Goal: Task Accomplishment & Management: Use online tool/utility

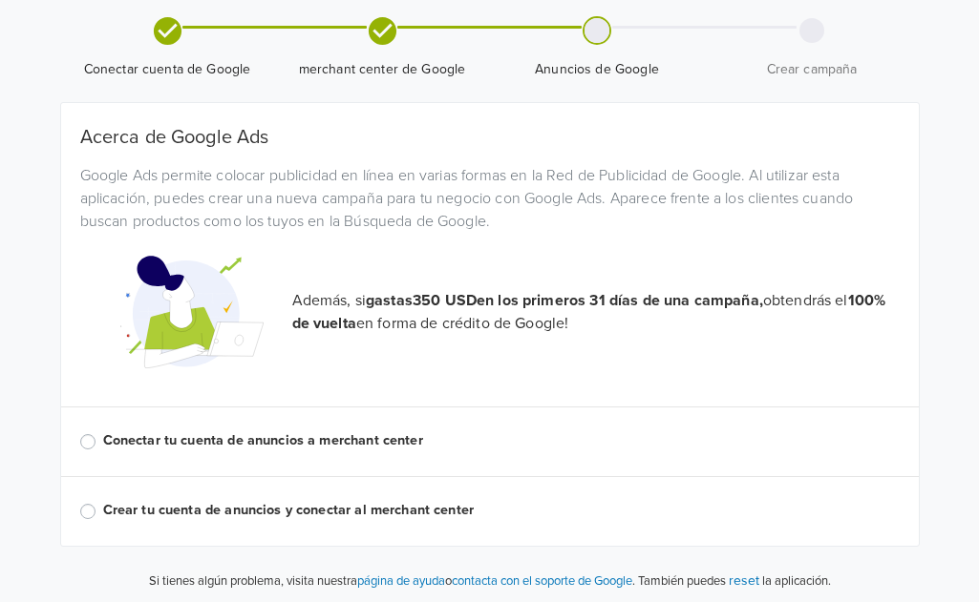
scroll to position [149, 0]
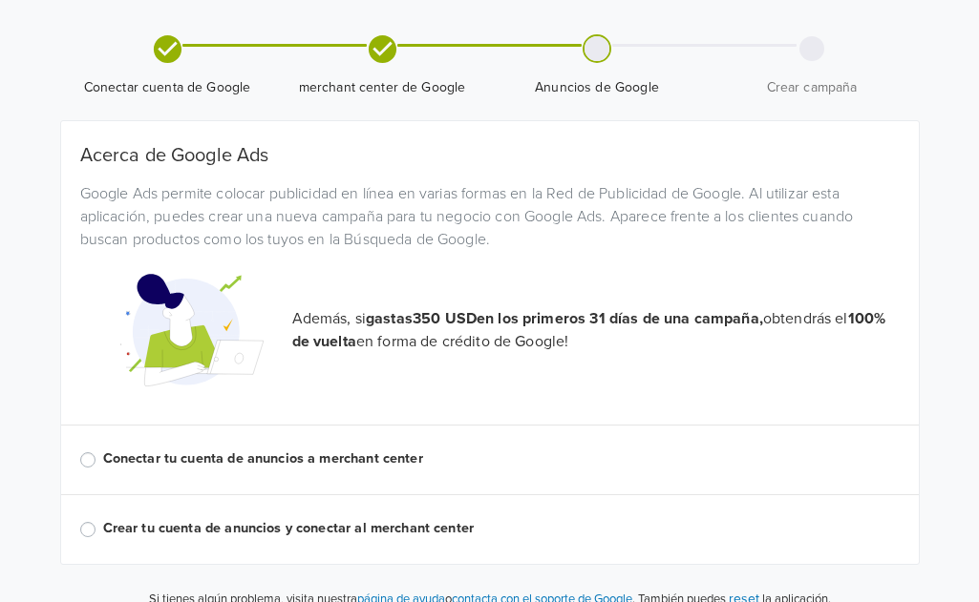
scroll to position [149, 0]
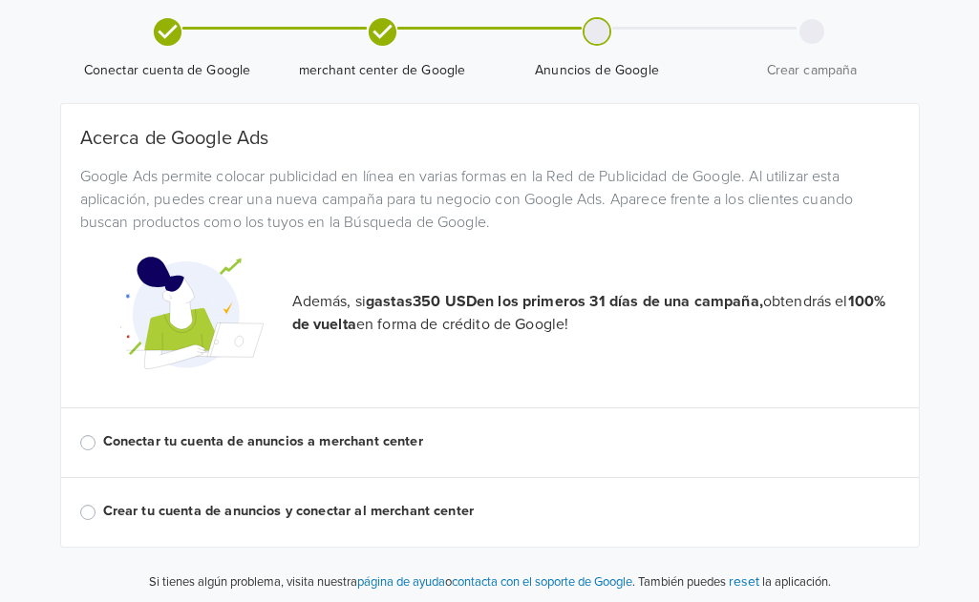
scroll to position [149, 0]
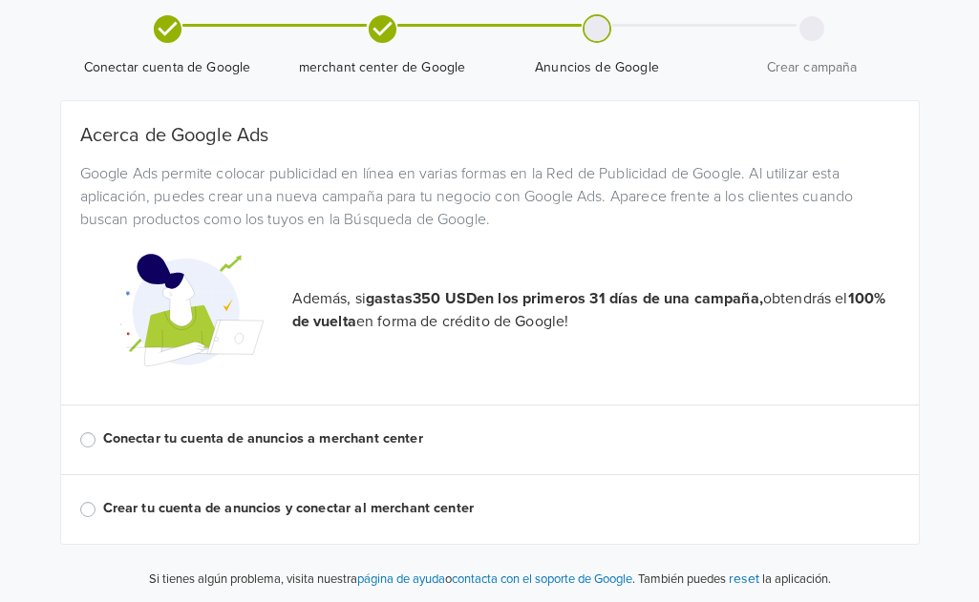
click at [103, 435] on label "Conectar tu cuenta de anuncios a merchant center" at bounding box center [501, 439] width 796 height 21
click at [0, 0] on input "Conectar tu cuenta de anuncios a merchant center" at bounding box center [0, 0] width 0 height 0
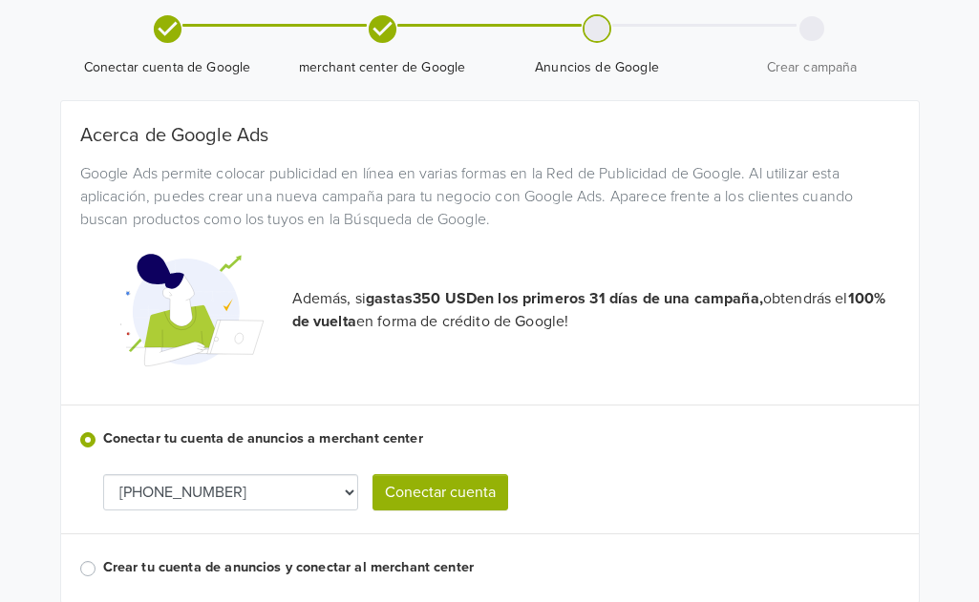
click at [483, 488] on button "Conectar cuenta" at bounding box center [440, 493] width 136 height 36
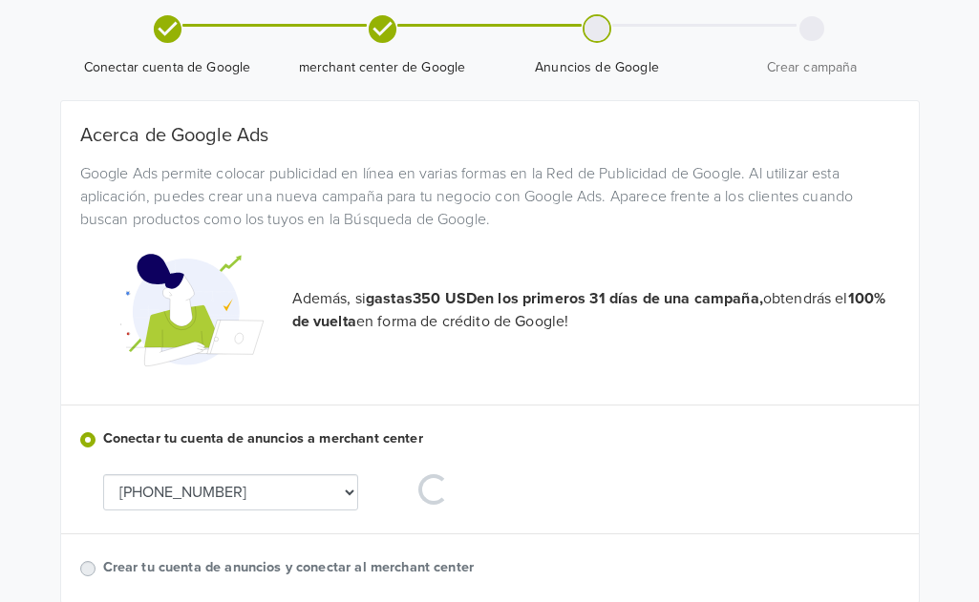
click at [350, 492] on select "[PHONE_NUMBER]" at bounding box center [231, 493] width 256 height 36
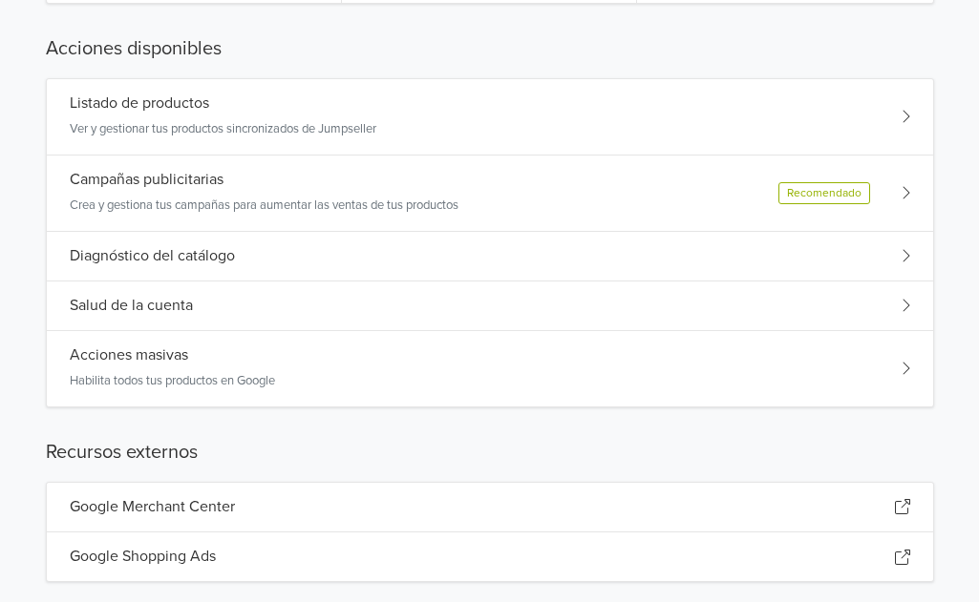
scroll to position [298, 0]
click at [469, 125] on div "Listado de productos Ver y gestionar tus productos sincronizados de Jumpseller" at bounding box center [490, 117] width 886 height 76
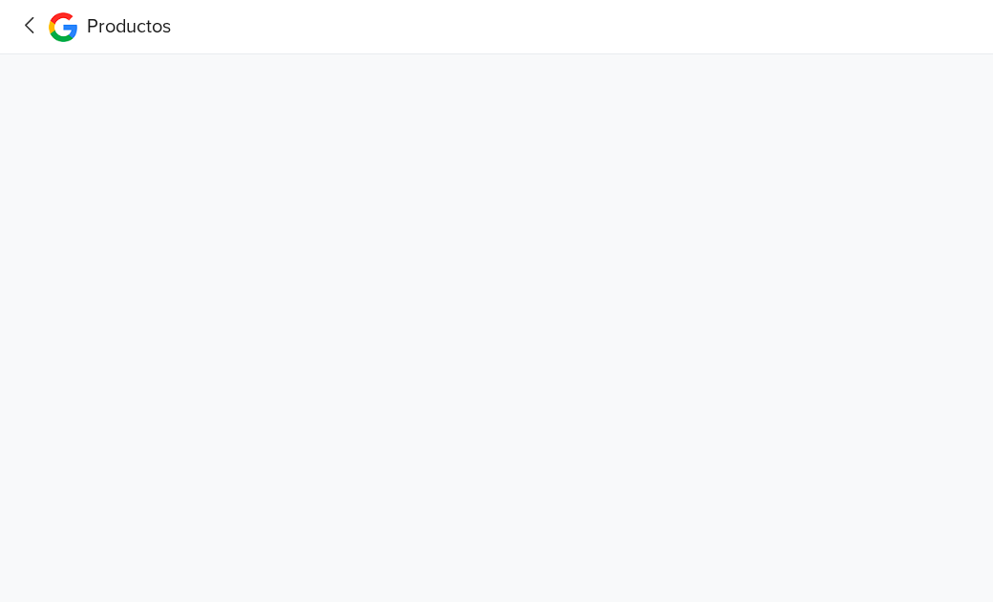
click at [31, 19] on icon at bounding box center [29, 25] width 9 height 16
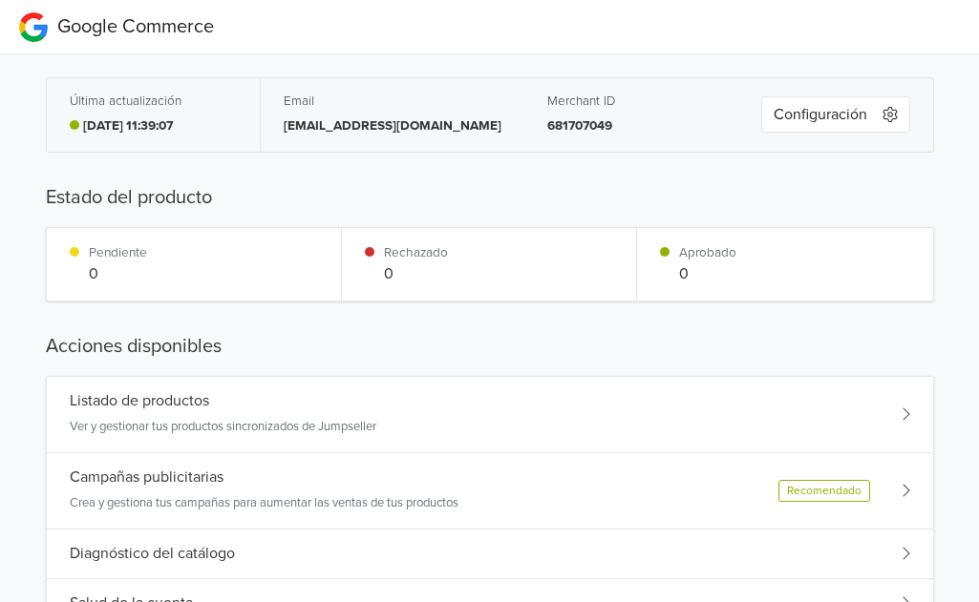
click at [675, 425] on div "Listado de productos Ver y gestionar tus productos sincronizados de Jumpseller" at bounding box center [490, 415] width 886 height 76
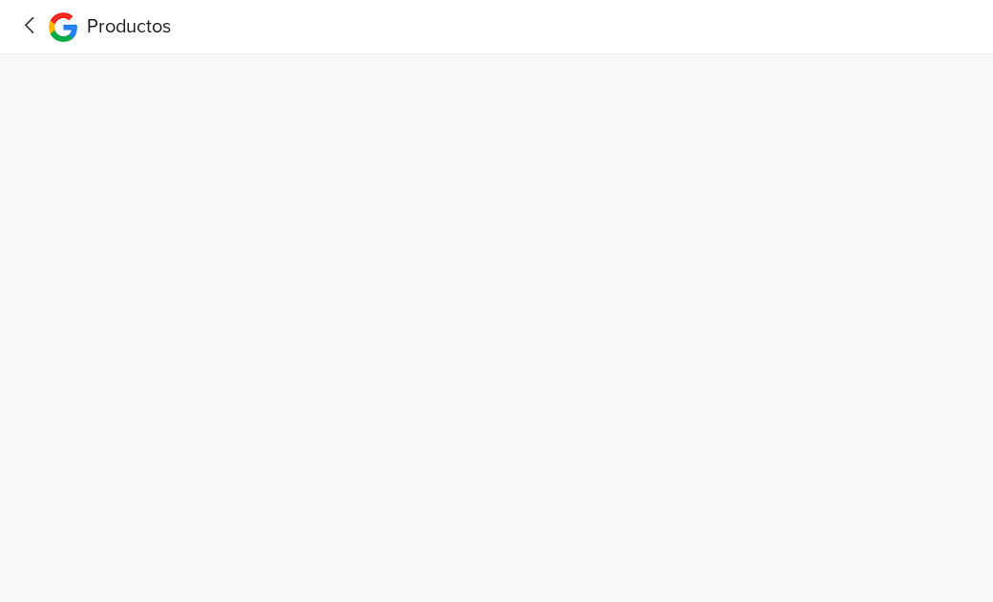
click at [32, 23] on icon at bounding box center [30, 25] width 30 height 24
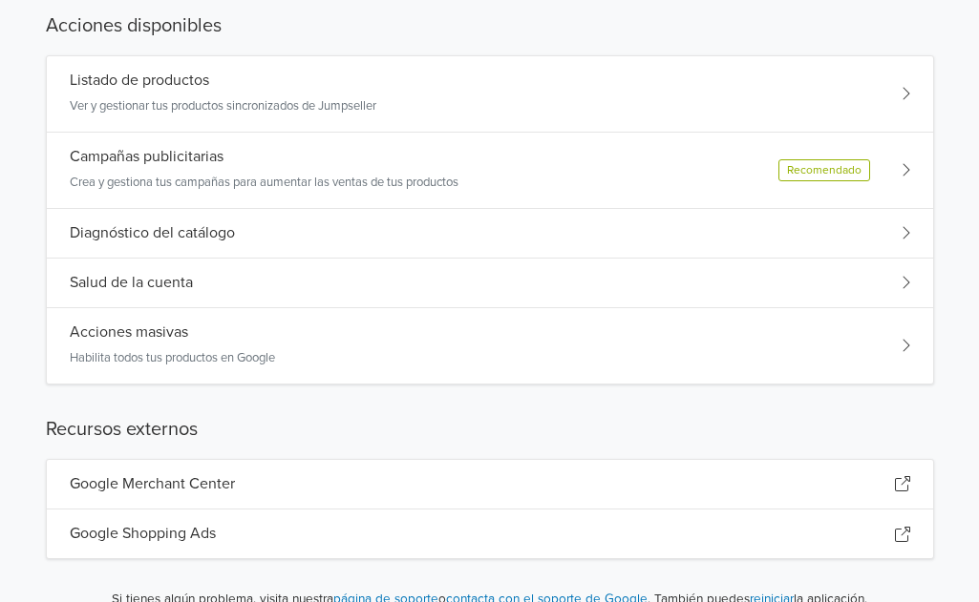
scroll to position [327, 0]
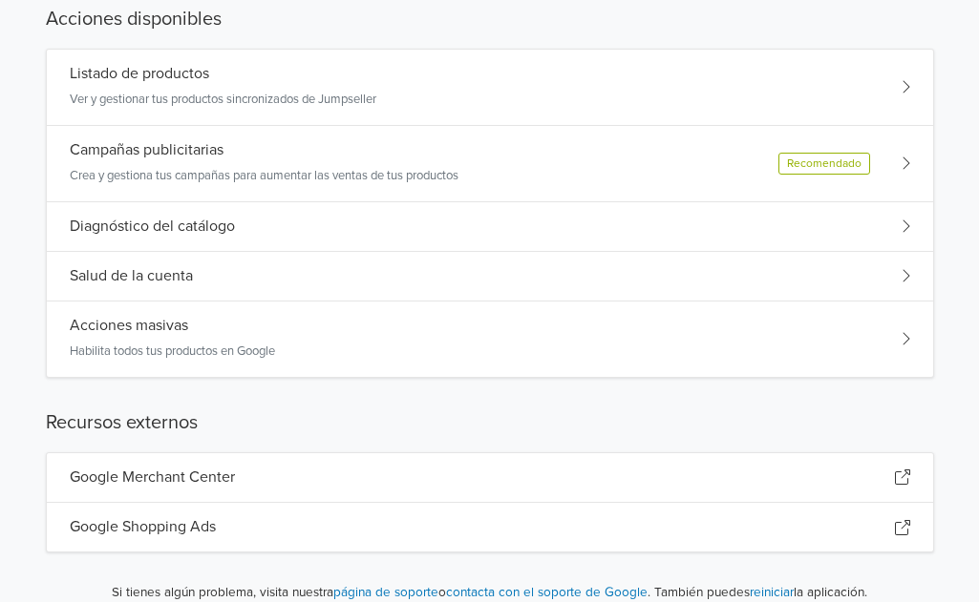
click at [644, 518] on div "Google Shopping Ads" at bounding box center [490, 527] width 886 height 49
click at [290, 97] on p "Ver y gestionar tus productos sincronizados de Jumpseller" at bounding box center [223, 100] width 306 height 19
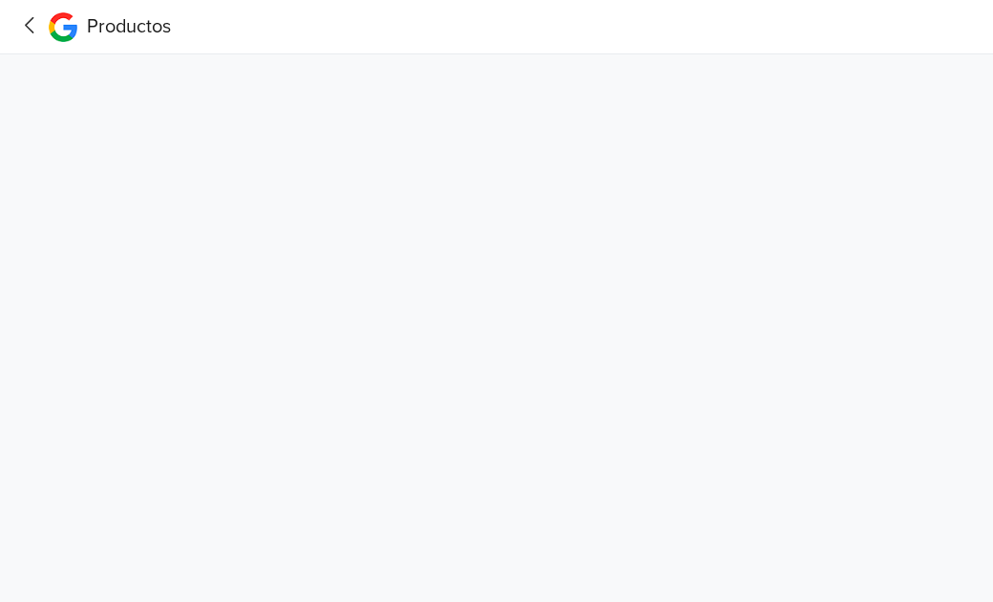
click at [29, 20] on icon at bounding box center [30, 25] width 30 height 24
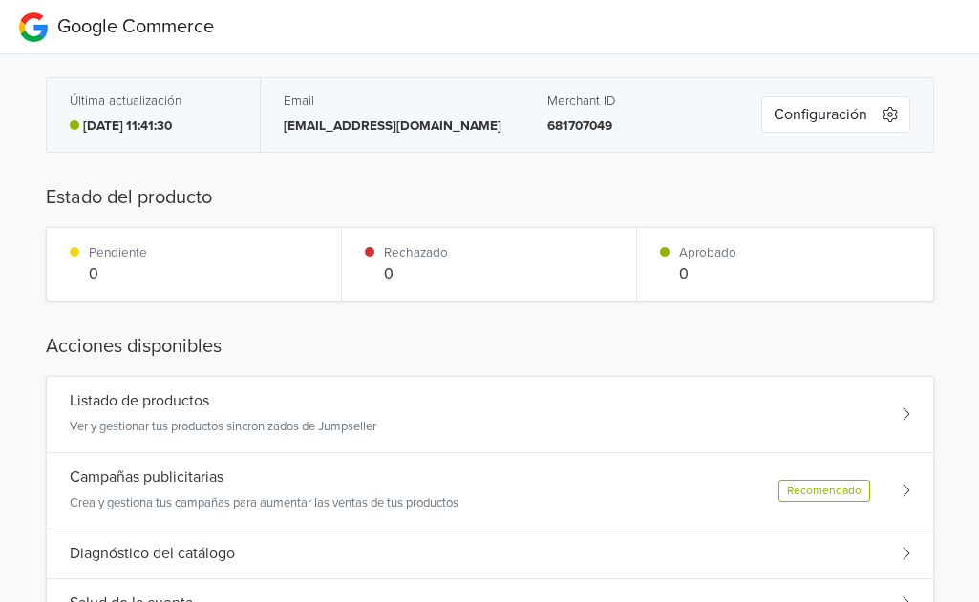
click at [890, 114] on icon "button" at bounding box center [889, 114] width 15 height 15
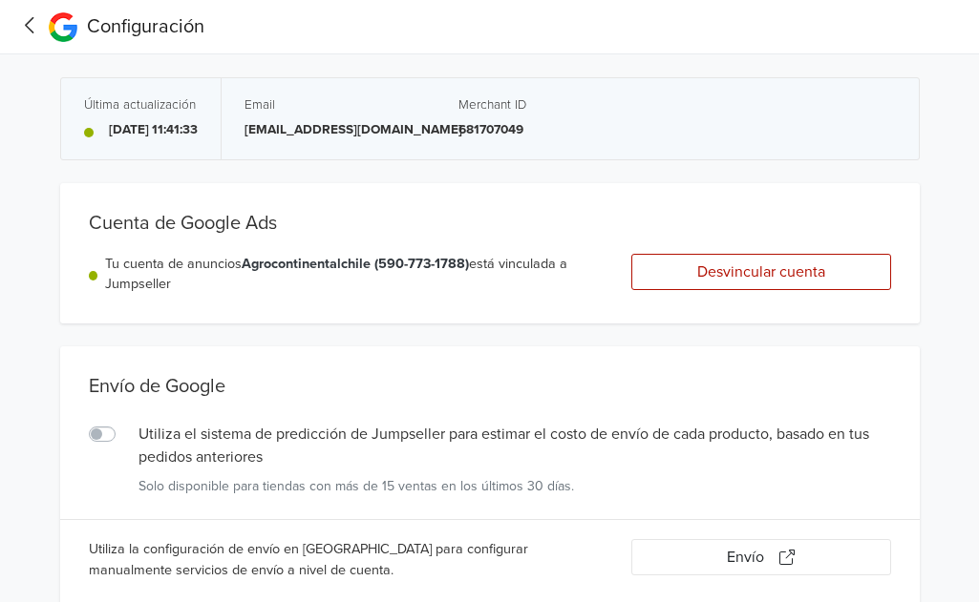
click at [27, 18] on icon at bounding box center [30, 25] width 30 height 24
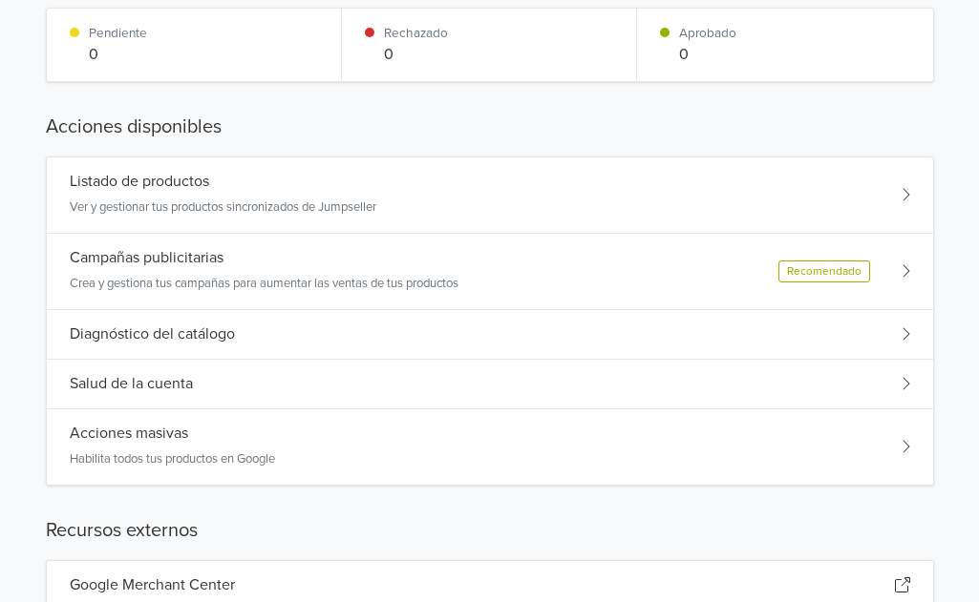
scroll to position [232, 0]
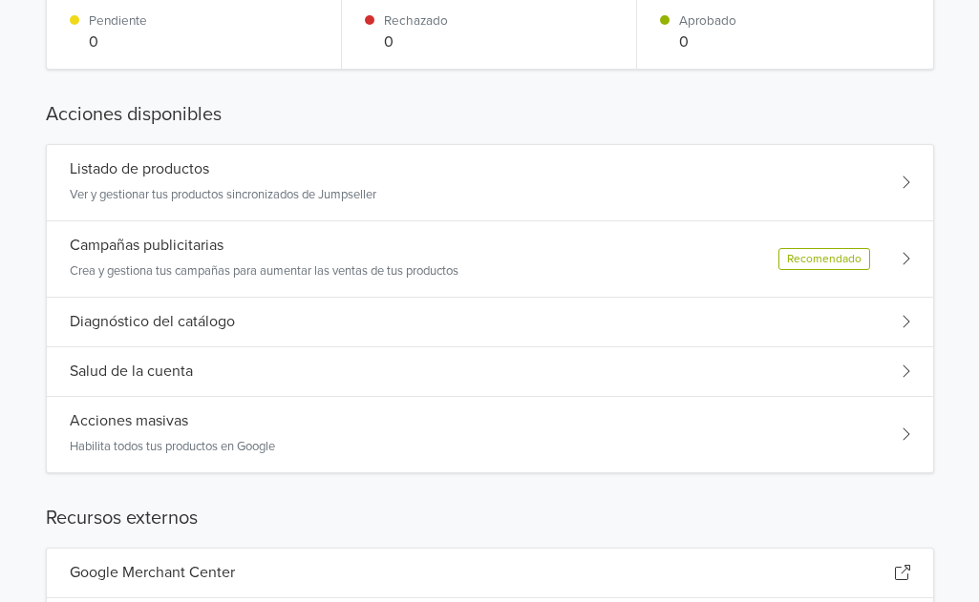
click at [319, 206] on div "Listado de productos Ver y gestionar tus productos sincronizados de Jumpseller" at bounding box center [490, 183] width 886 height 76
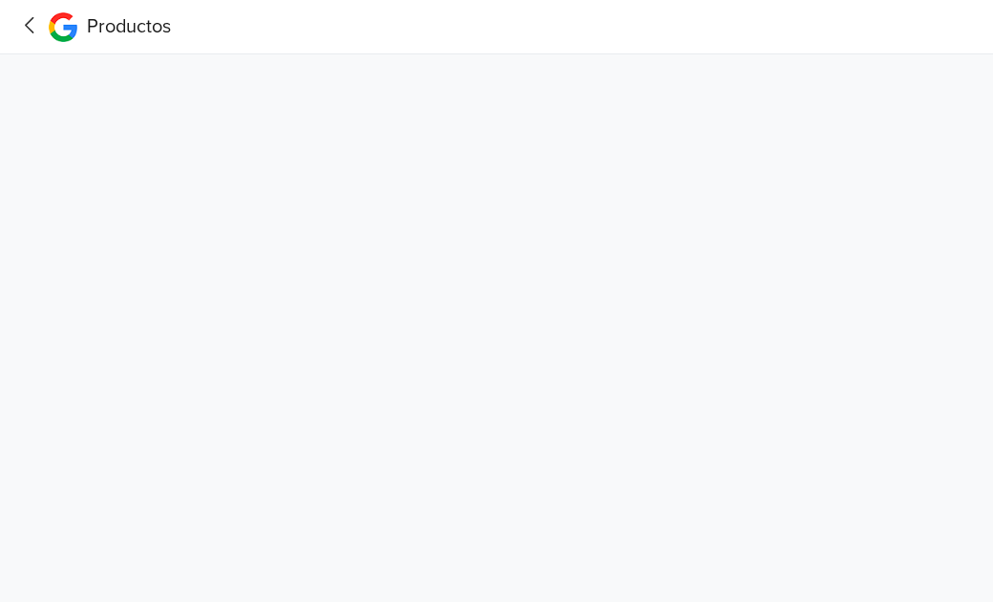
click at [24, 23] on icon at bounding box center [30, 25] width 30 height 24
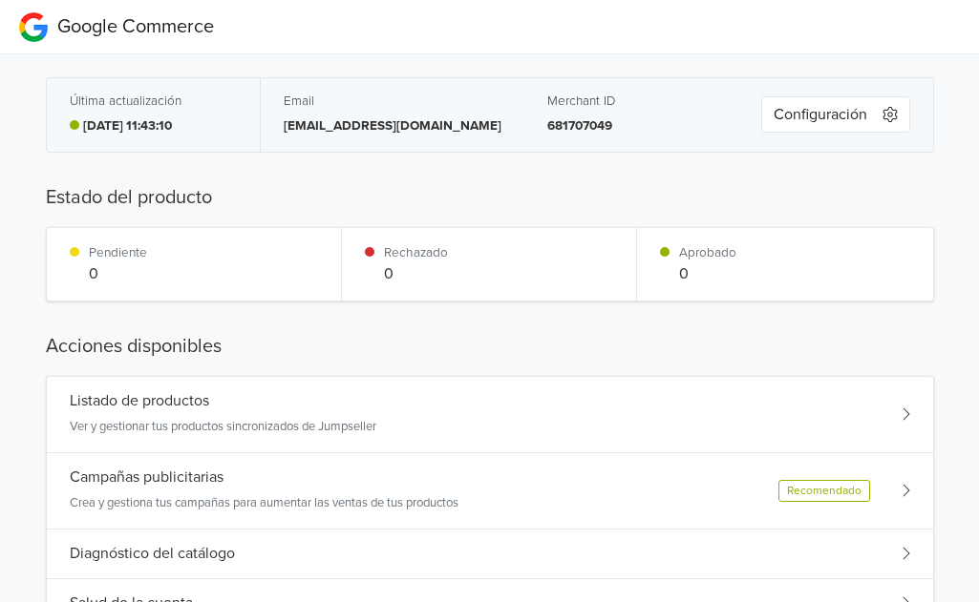
click at [850, 116] on button "Configuración" at bounding box center [835, 114] width 149 height 36
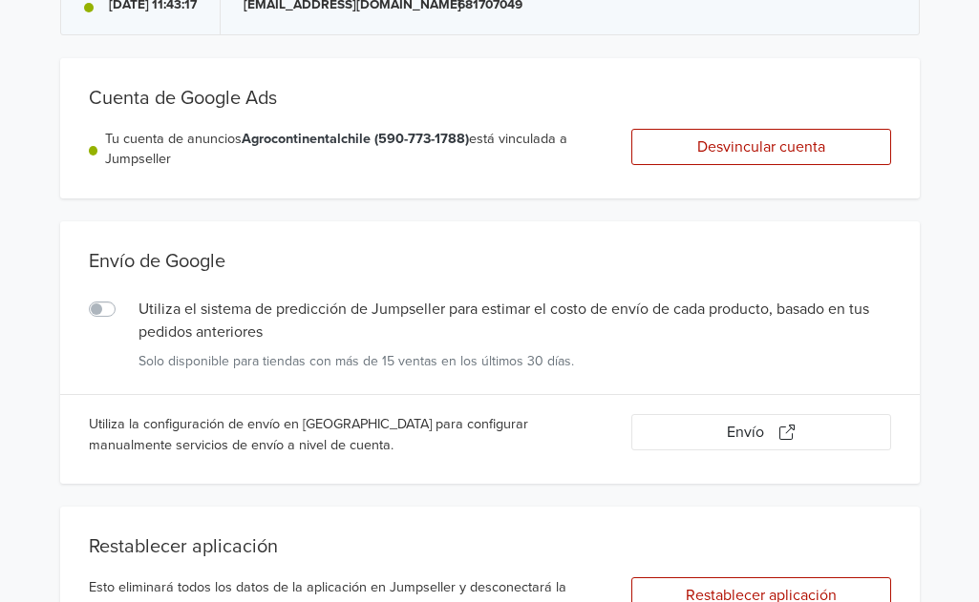
scroll to position [256, 0]
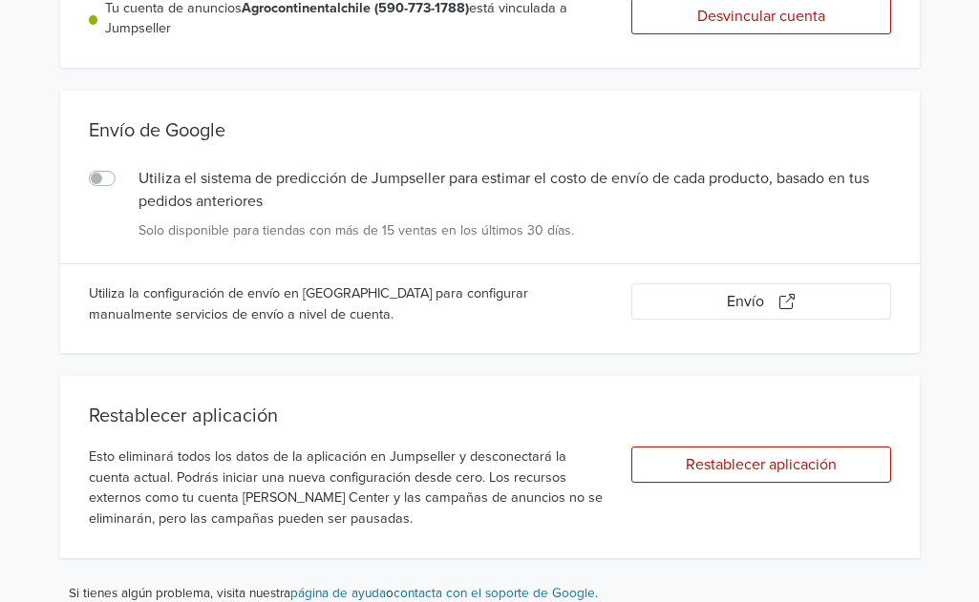
click at [838, 447] on button "Restablecer aplicación" at bounding box center [761, 465] width 260 height 36
click at [832, 459] on button "Restablecer aplicación" at bounding box center [761, 465] width 260 height 36
click at [783, 467] on button "Restablecer aplicación" at bounding box center [761, 466] width 260 height 36
